Goal: Find contact information: Find contact information

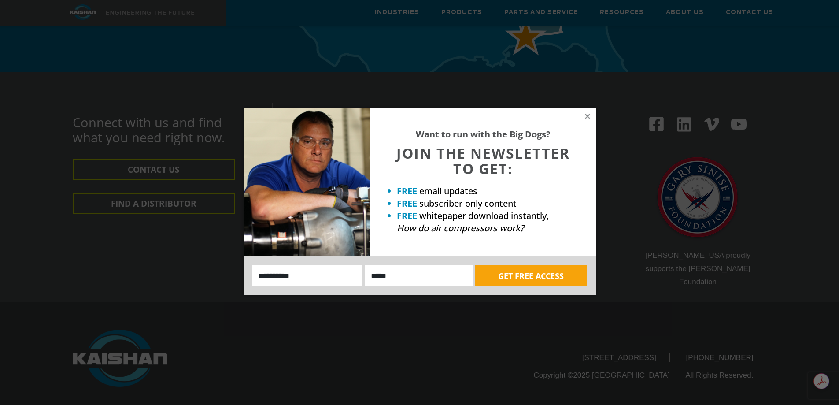
scroll to position [2509, 0]
click at [589, 116] on icon at bounding box center [587, 116] width 8 height 8
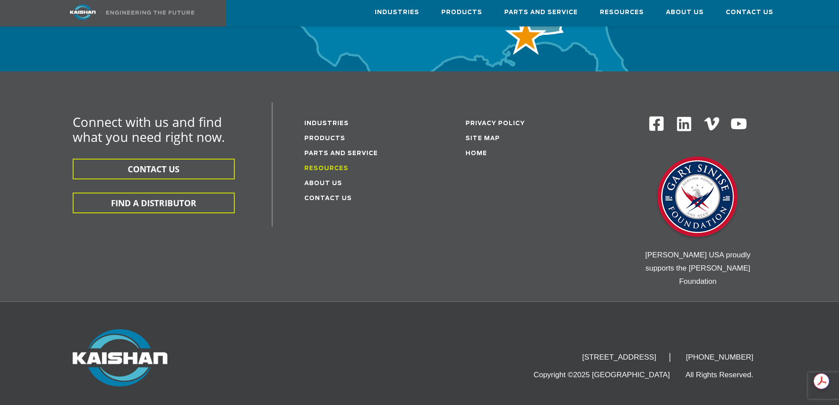
click at [338, 166] on link "Resources" at bounding box center [326, 169] width 44 height 6
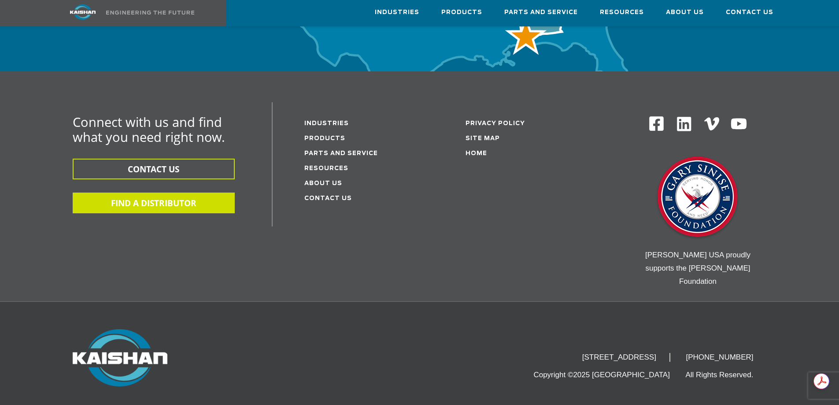
click at [177, 192] on button "FIND A DISTRIBUTOR" at bounding box center [154, 202] width 162 height 21
click at [159, 192] on button "FIND A DISTRIBUTOR" at bounding box center [154, 202] width 162 height 21
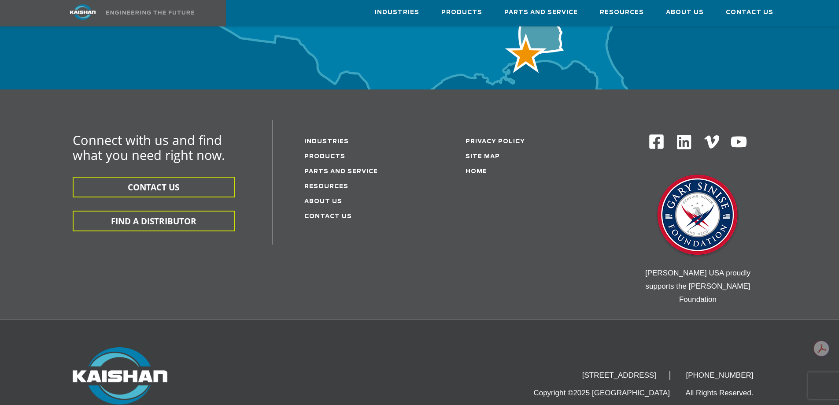
scroll to position [2540, 0]
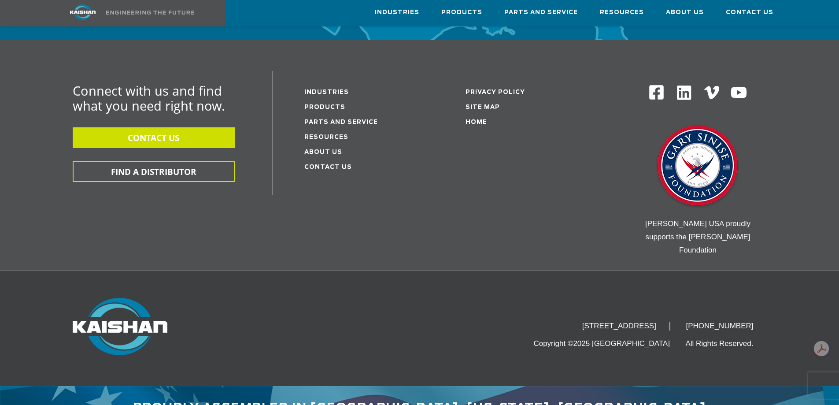
click at [169, 127] on button "CONTACT US" at bounding box center [154, 137] width 162 height 21
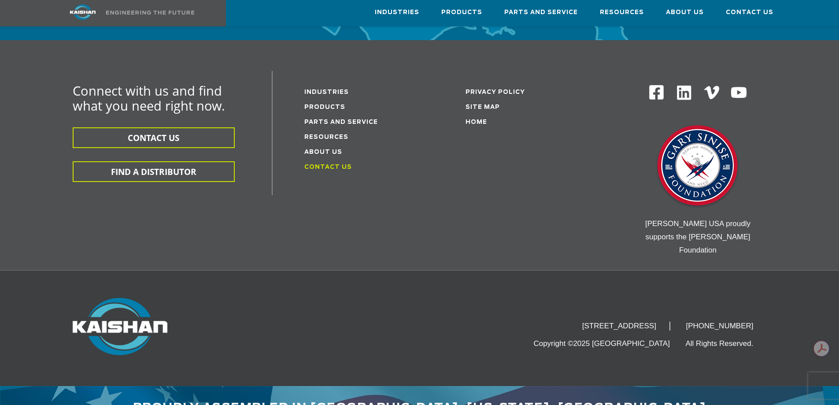
click at [325, 164] on link "Contact Us" at bounding box center [328, 167] width 48 height 6
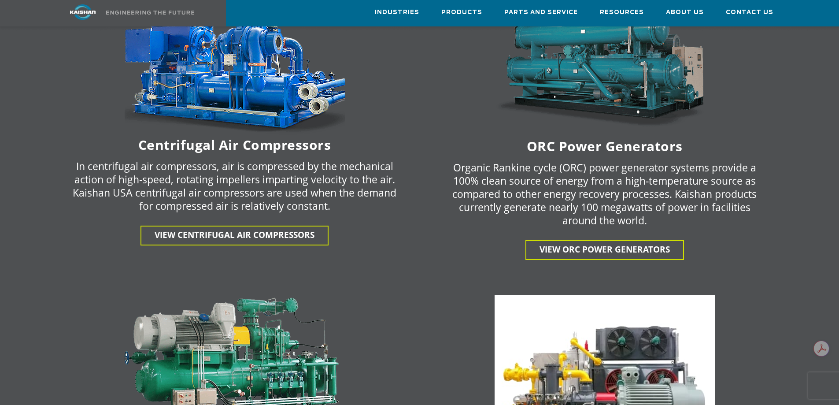
scroll to position [1528, 0]
